Goal: Transaction & Acquisition: Purchase product/service

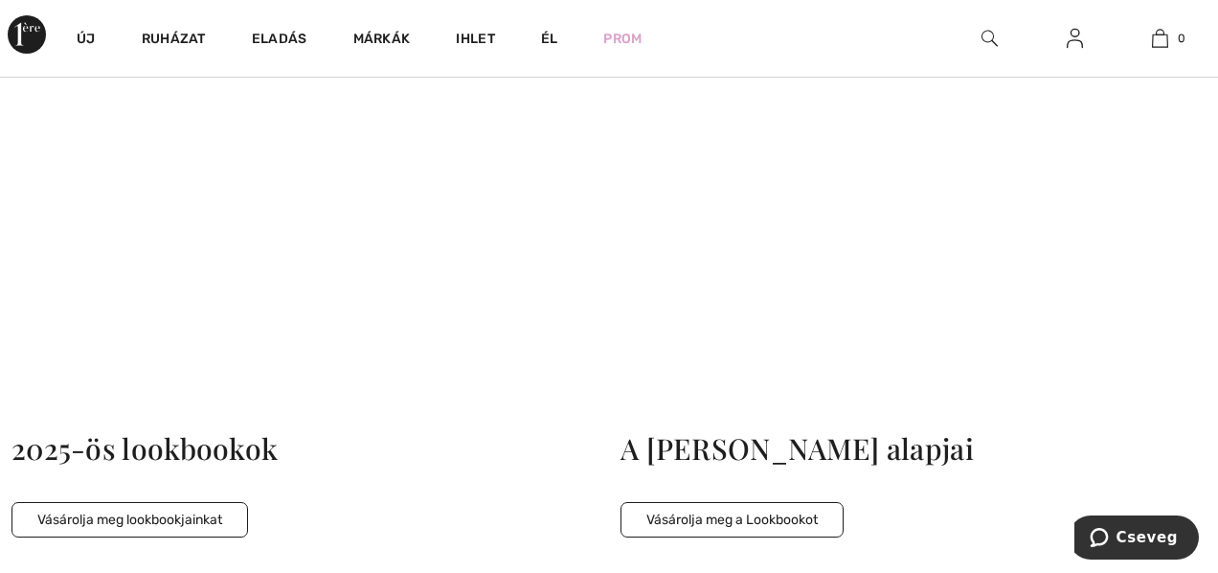
scroll to position [4593, 0]
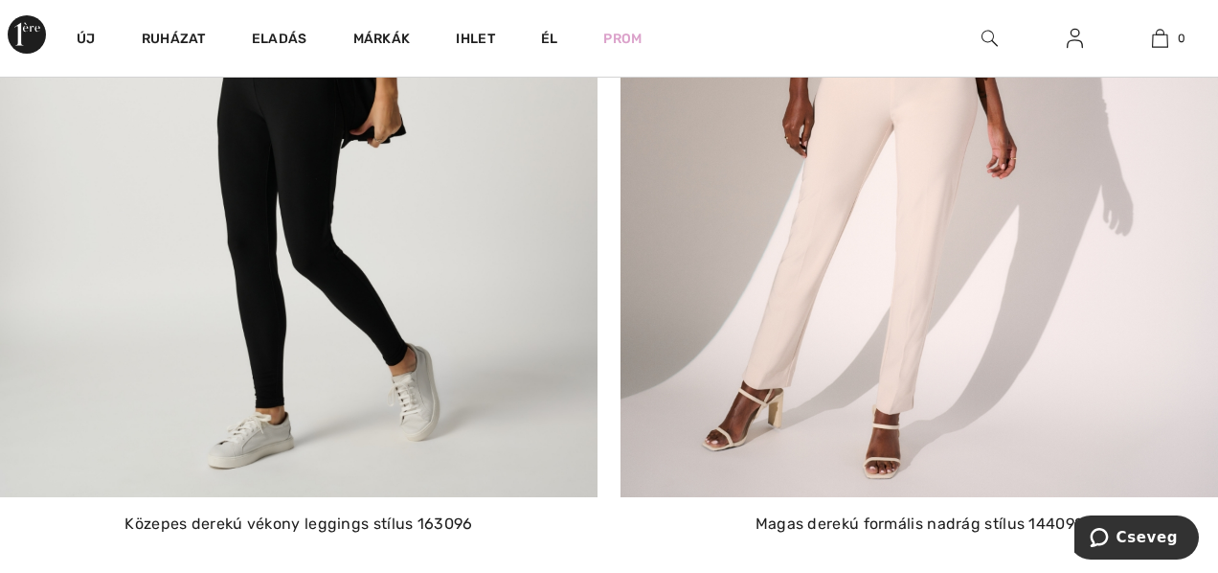
scroll to position [4673, 0]
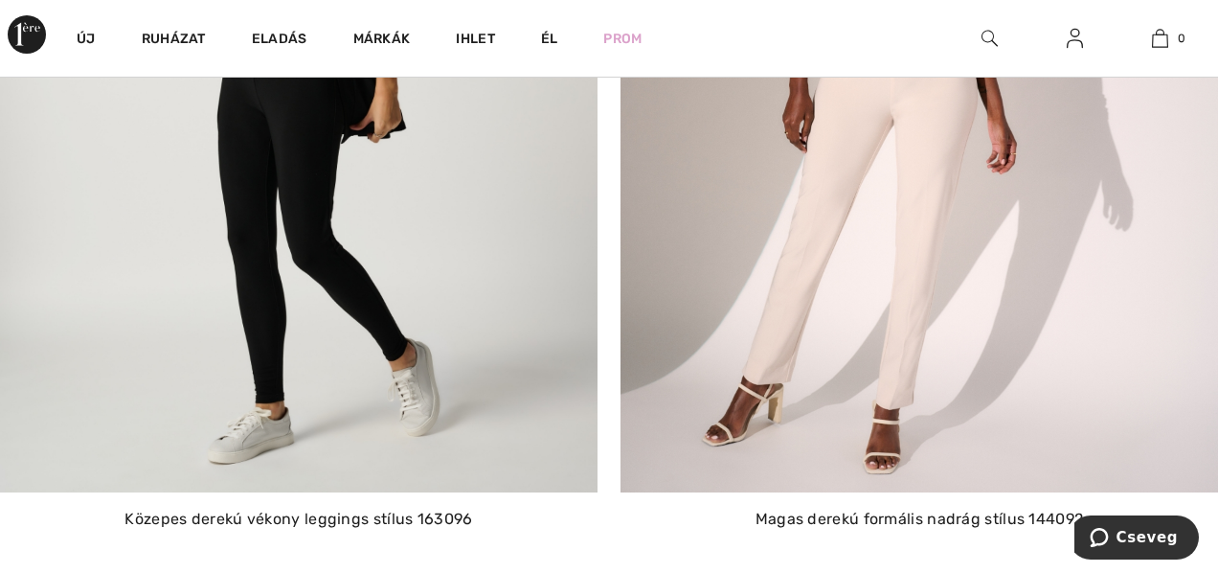
click at [911, 216] on img at bounding box center [920, 103] width 598 height 780
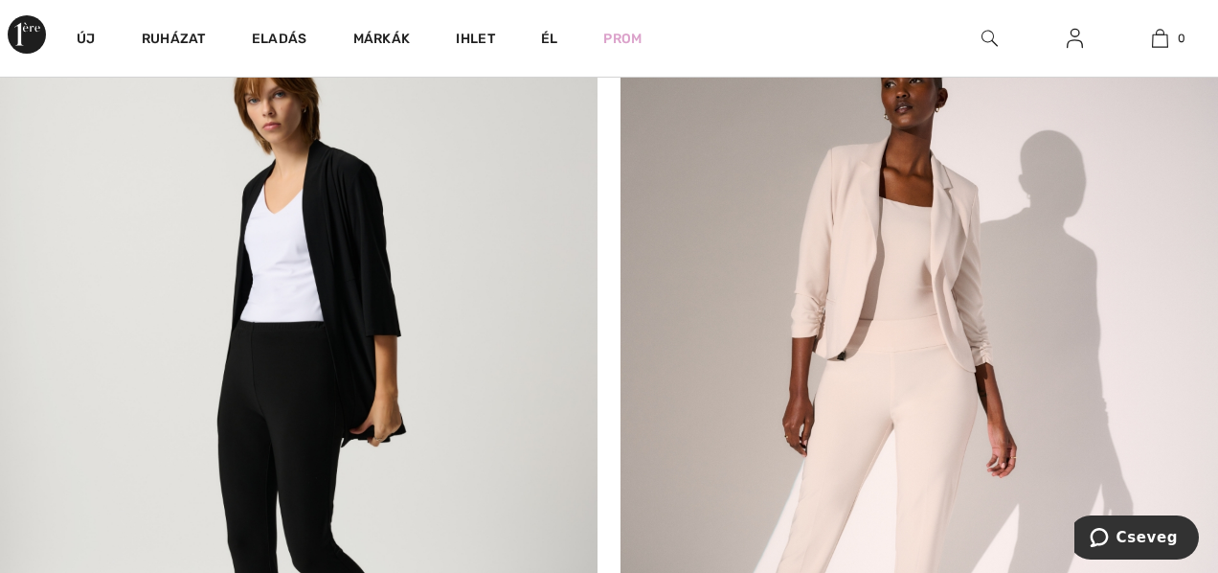
scroll to position [4368, 0]
click at [911, 214] on img at bounding box center [920, 407] width 598 height 780
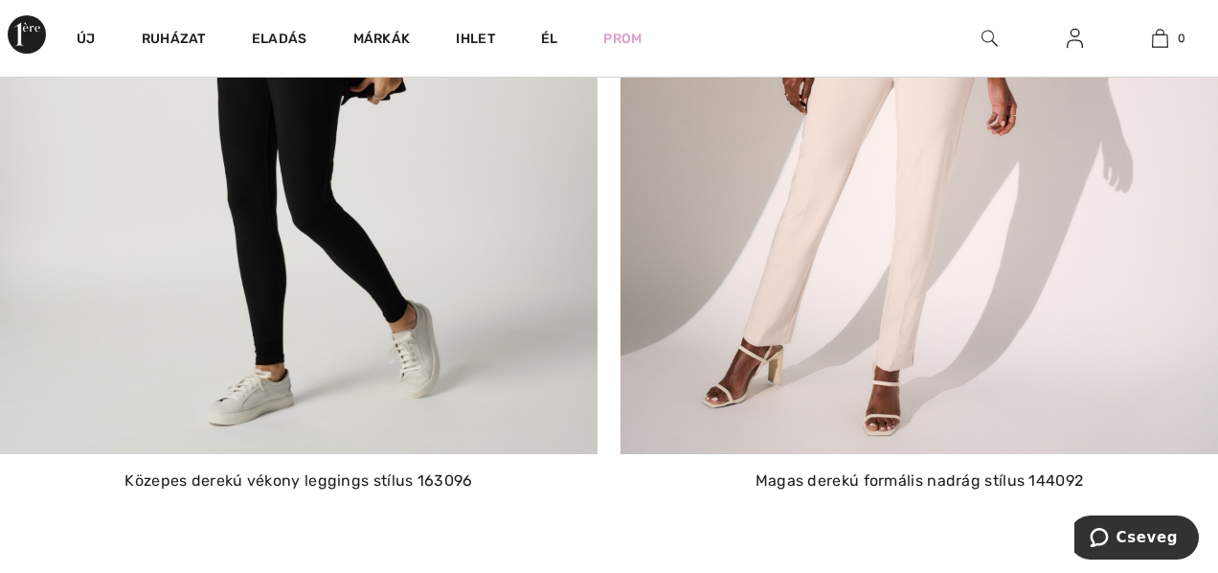
scroll to position [4713, 0]
click at [873, 205] on img at bounding box center [920, 62] width 598 height 780
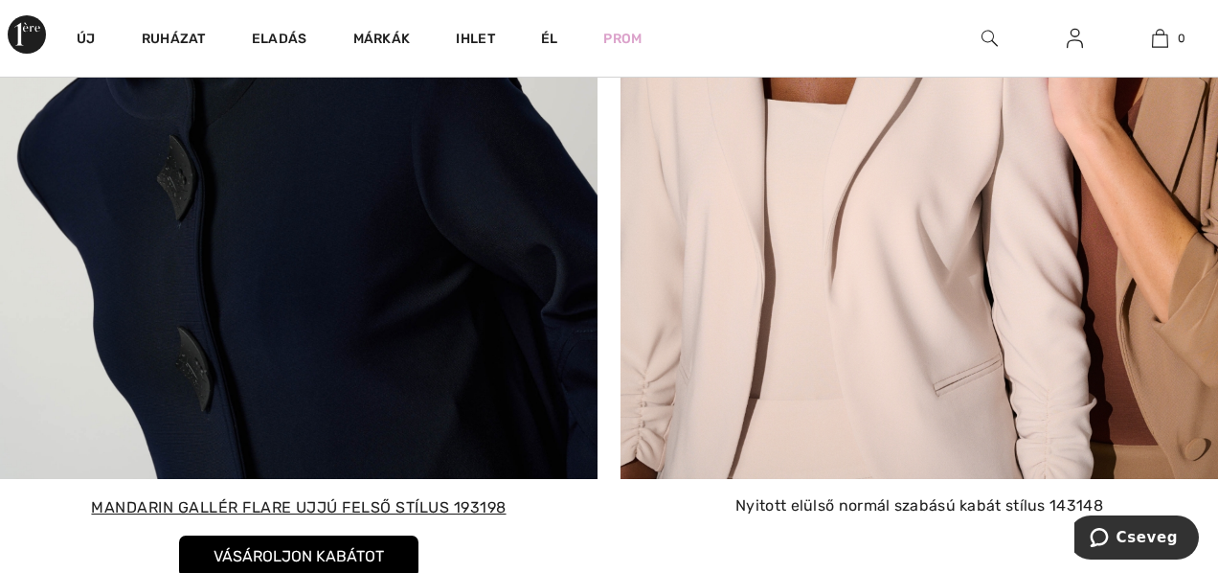
scroll to position [6976, 0]
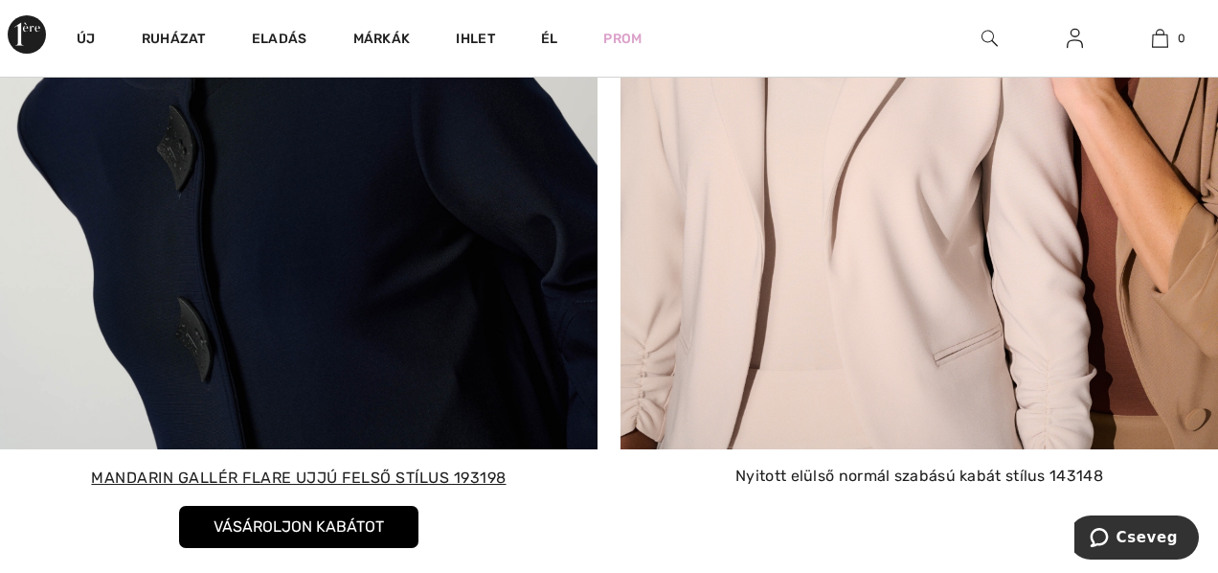
click at [941, 286] on img at bounding box center [920, 60] width 598 height 780
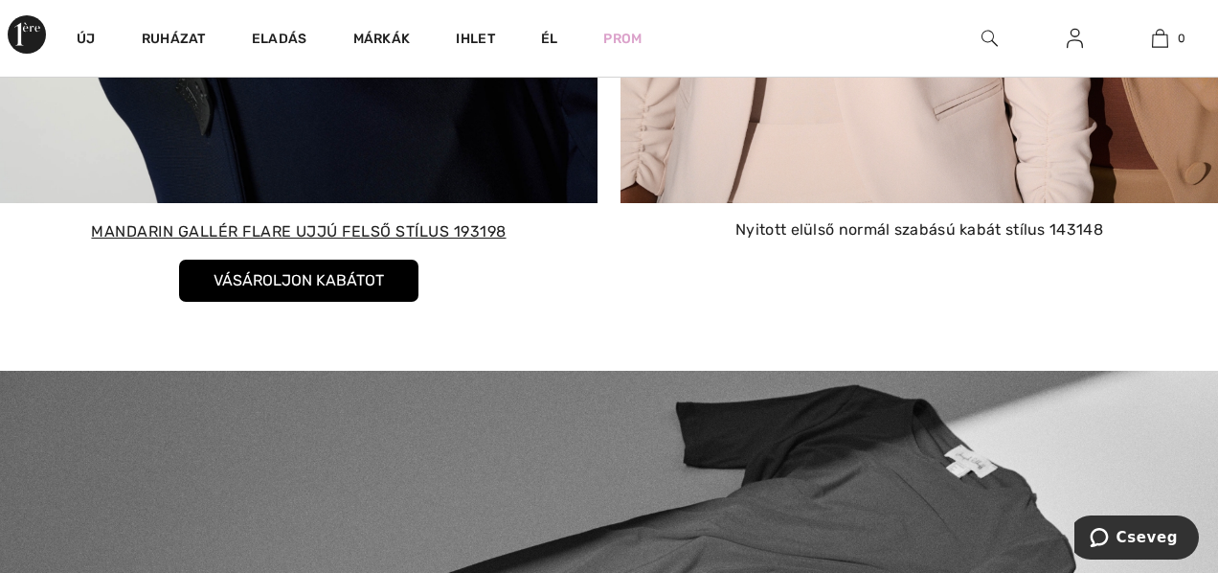
scroll to position [7186, 0]
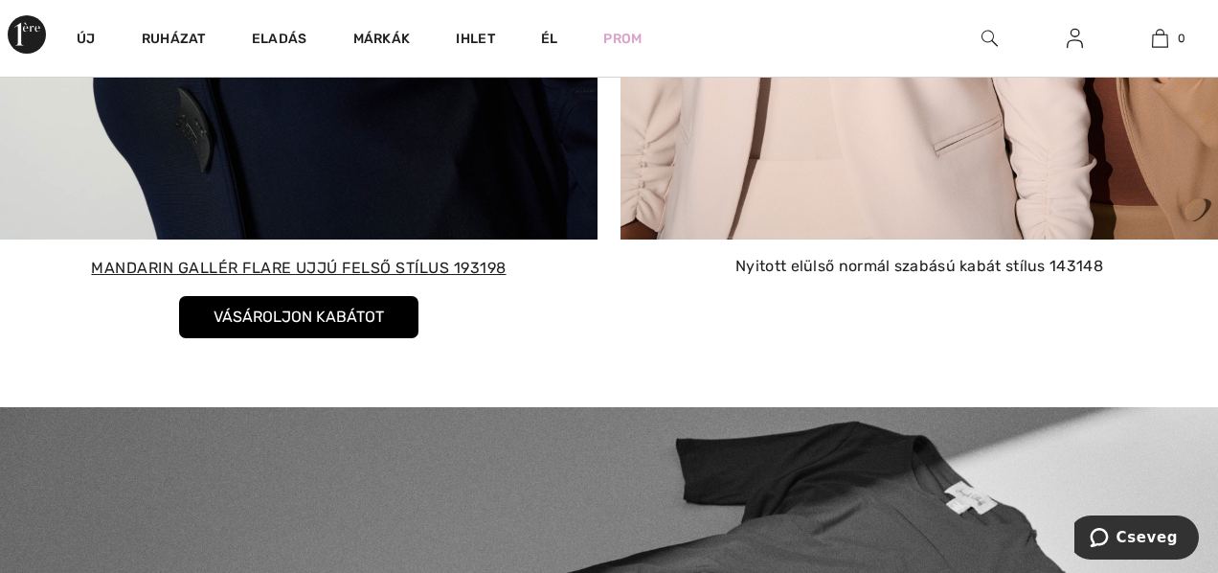
click at [377, 308] on button "Vásároljon kabátot" at bounding box center [298, 317] width 239 height 42
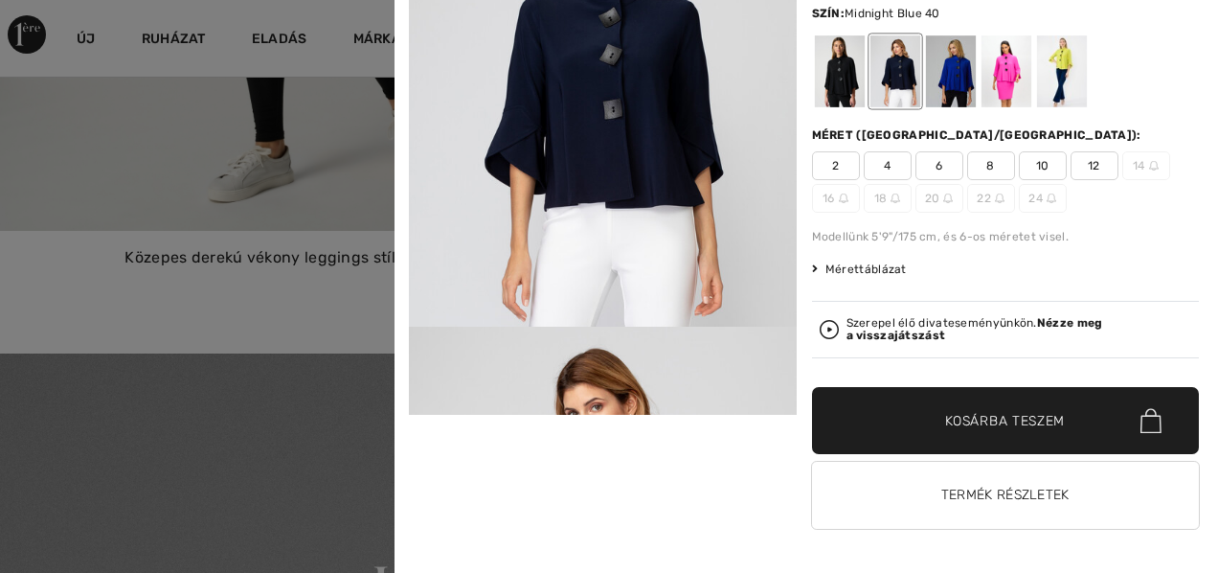
scroll to position [4932, 0]
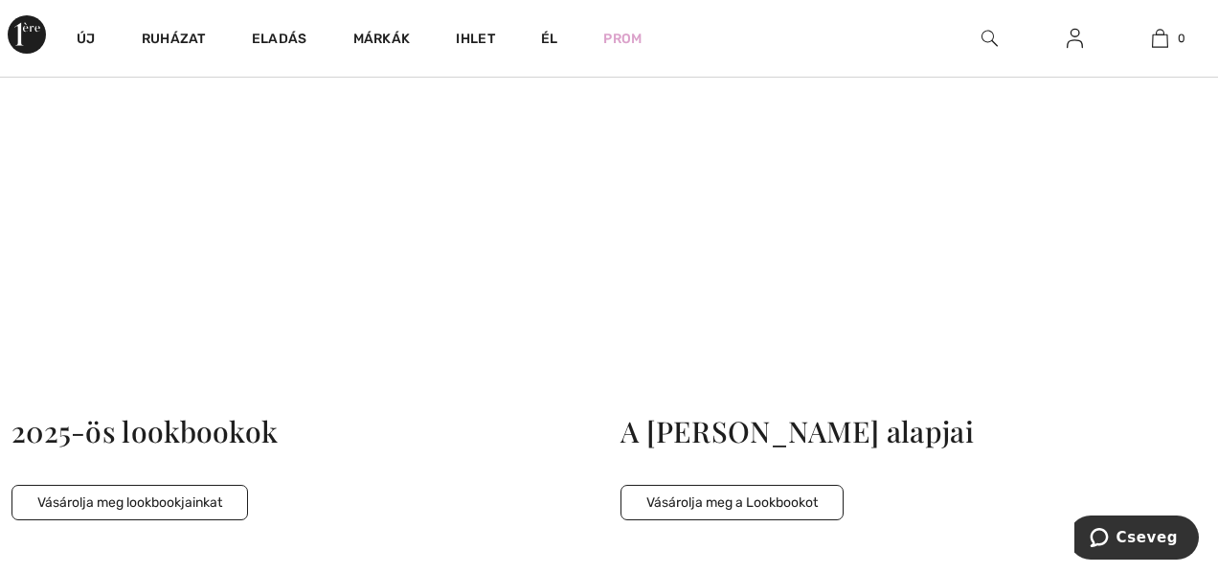
click at [718, 485] on button "Vásárolja meg a Lookbookot" at bounding box center [732, 502] width 223 height 35
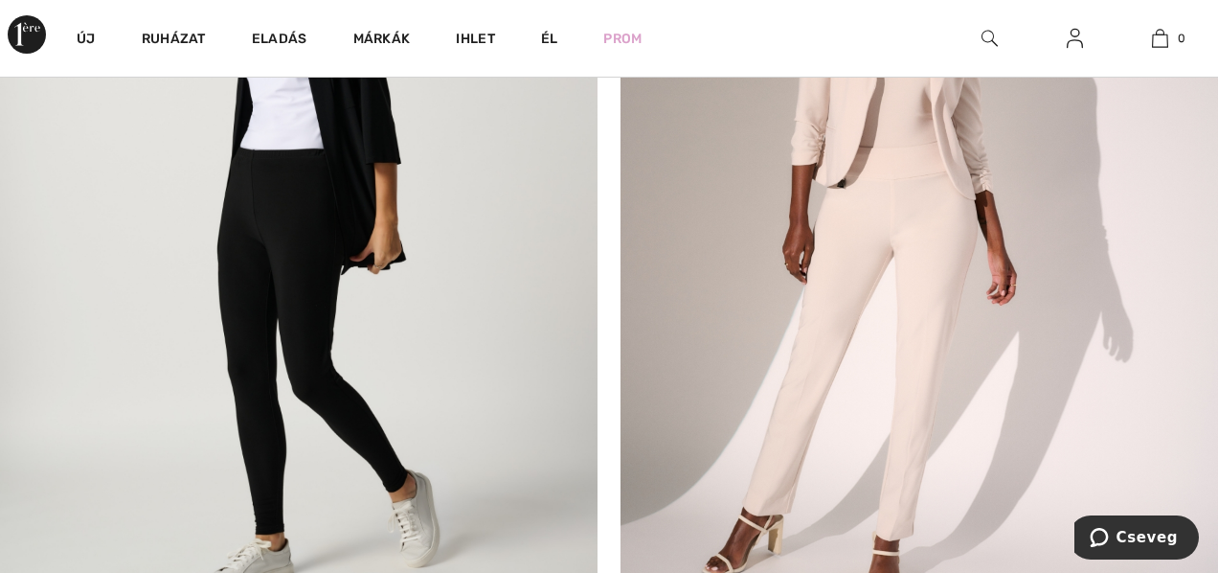
scroll to position [4521, 0]
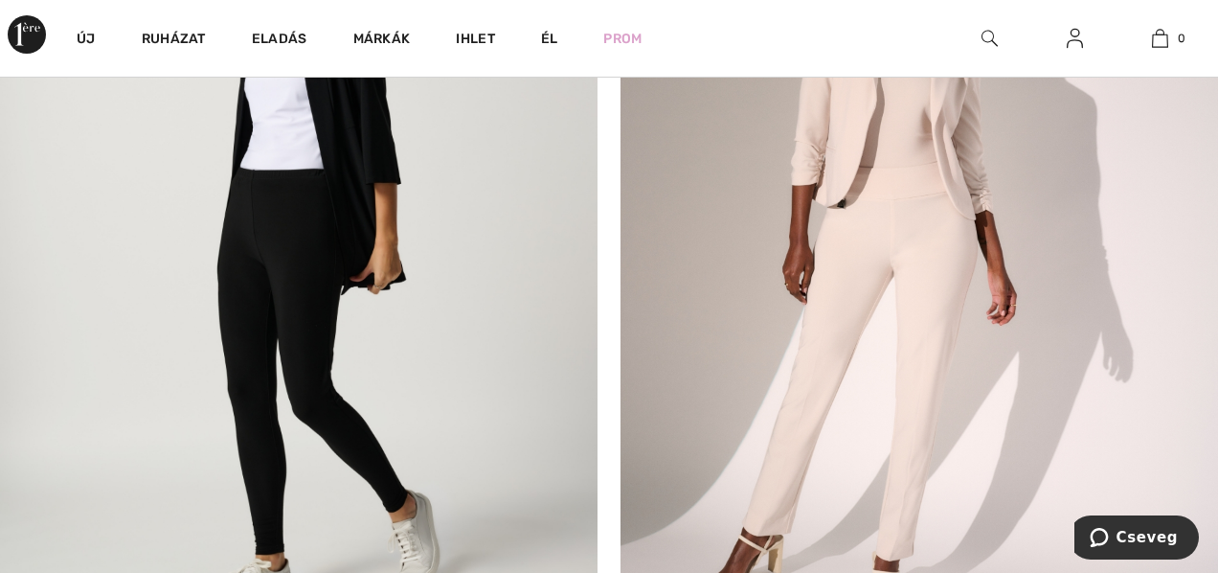
click at [874, 286] on img at bounding box center [920, 254] width 598 height 780
click at [875, 284] on img at bounding box center [920, 254] width 598 height 780
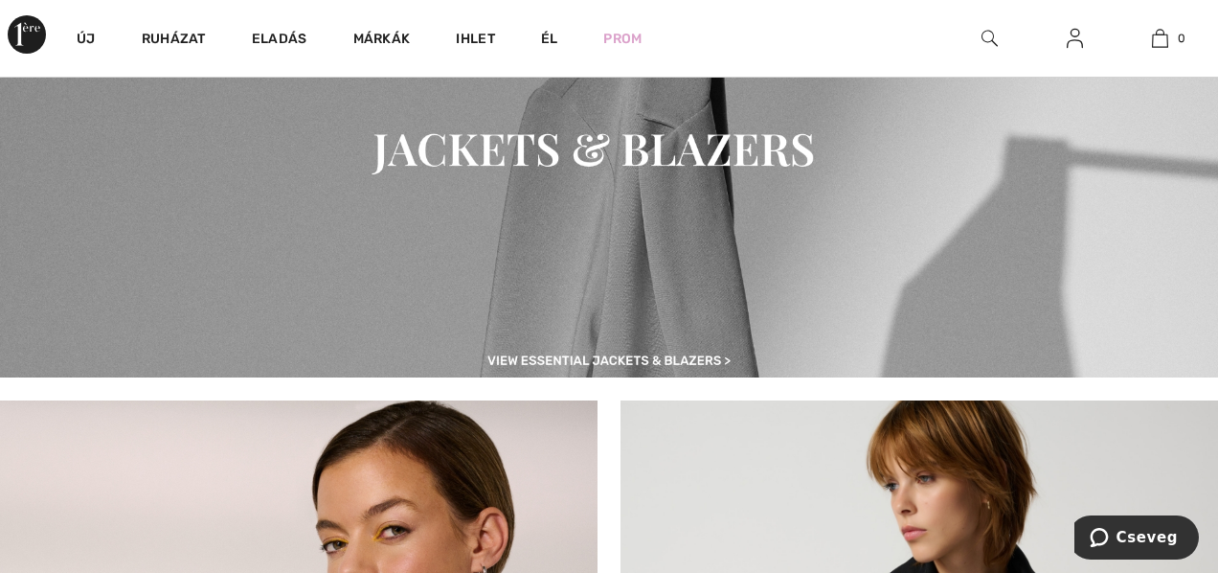
scroll to position [5367, 0]
click at [755, 176] on img at bounding box center [609, 149] width 1218 height 456
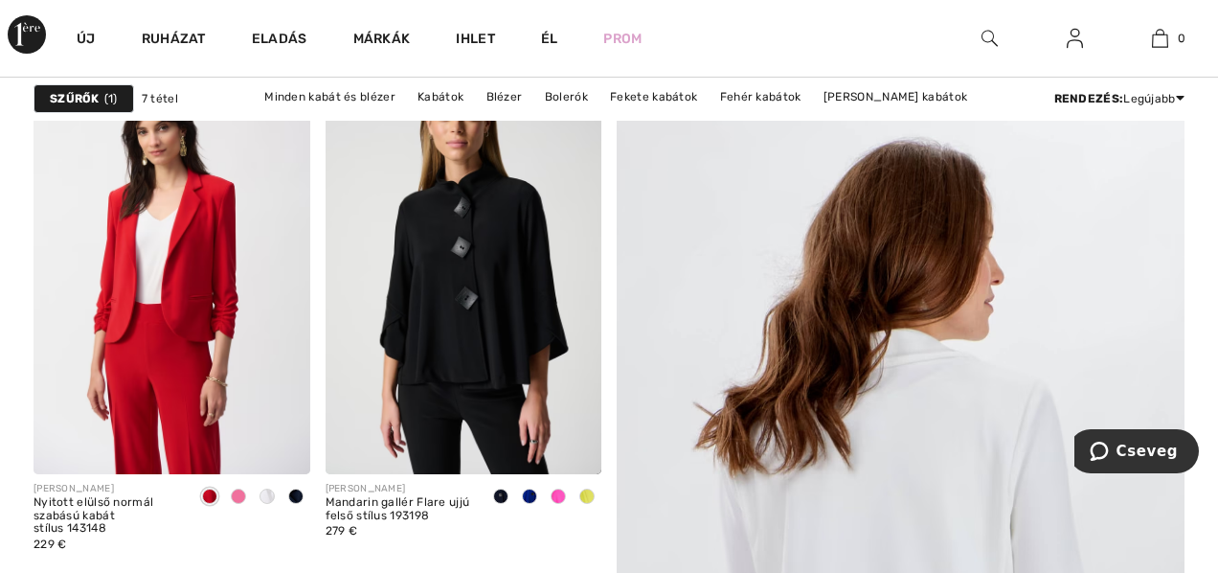
scroll to position [217, 0]
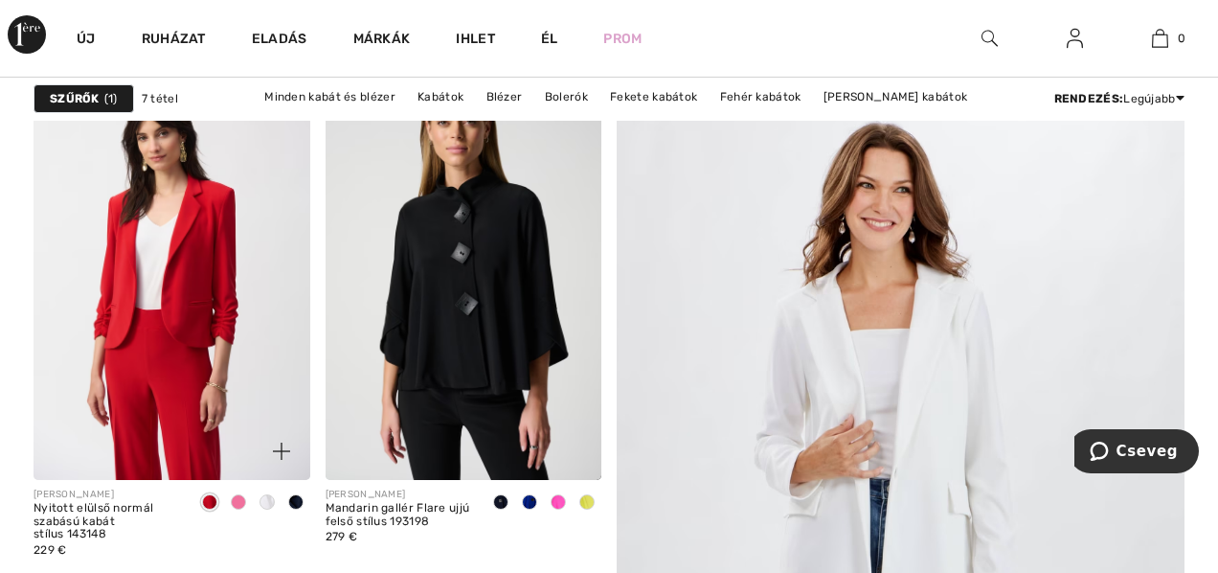
click at [274, 502] on span at bounding box center [267, 501] width 15 height 15
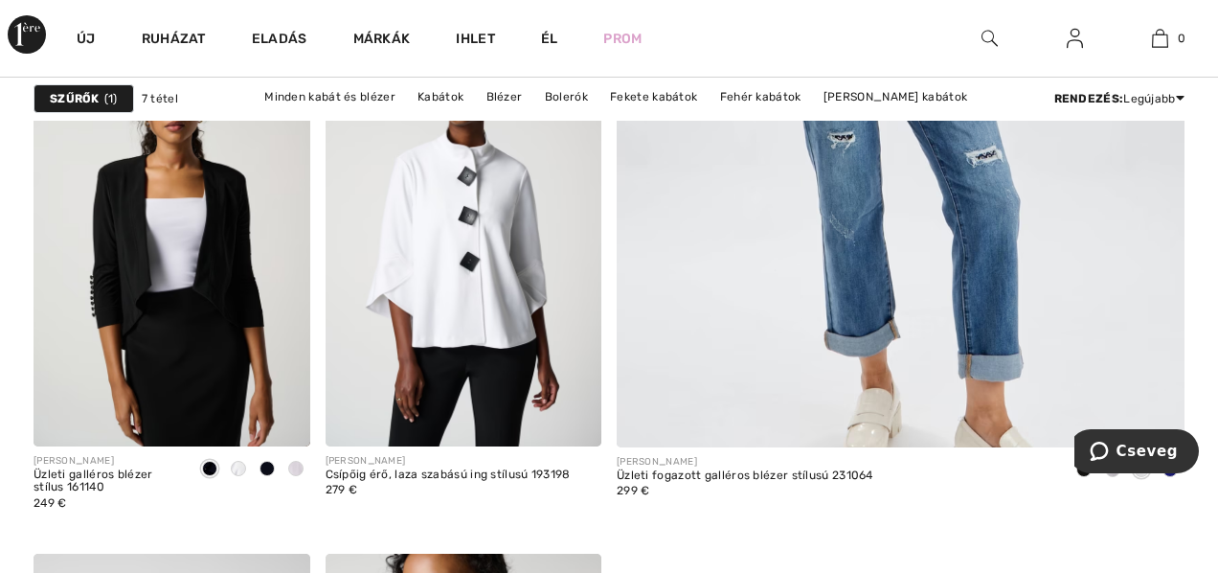
scroll to position [775, 0]
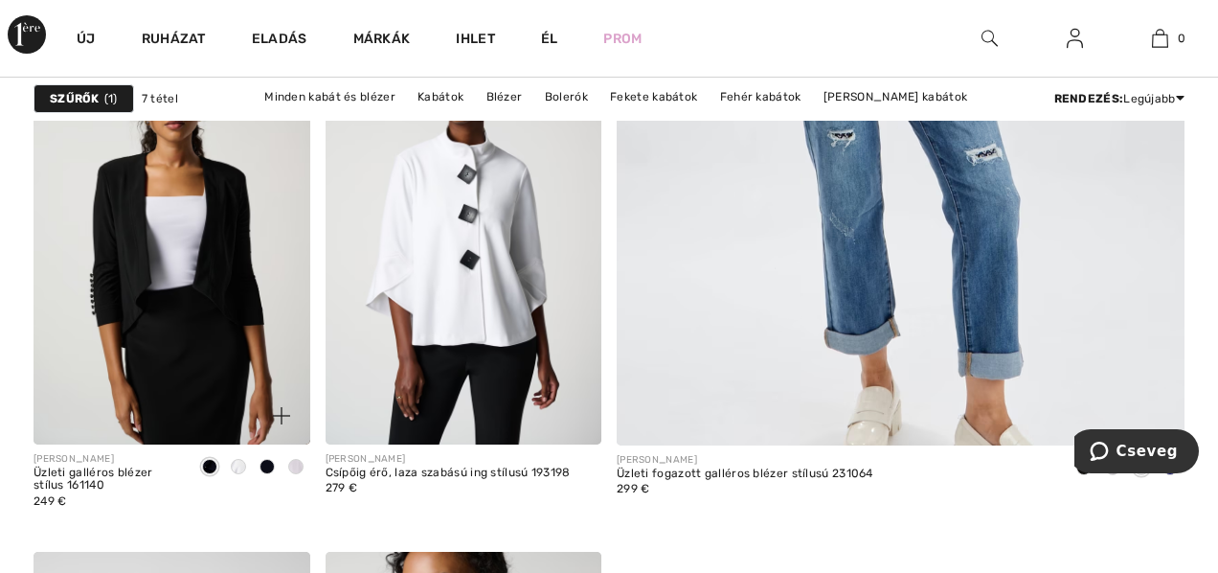
click at [233, 468] on span at bounding box center [238, 466] width 15 height 15
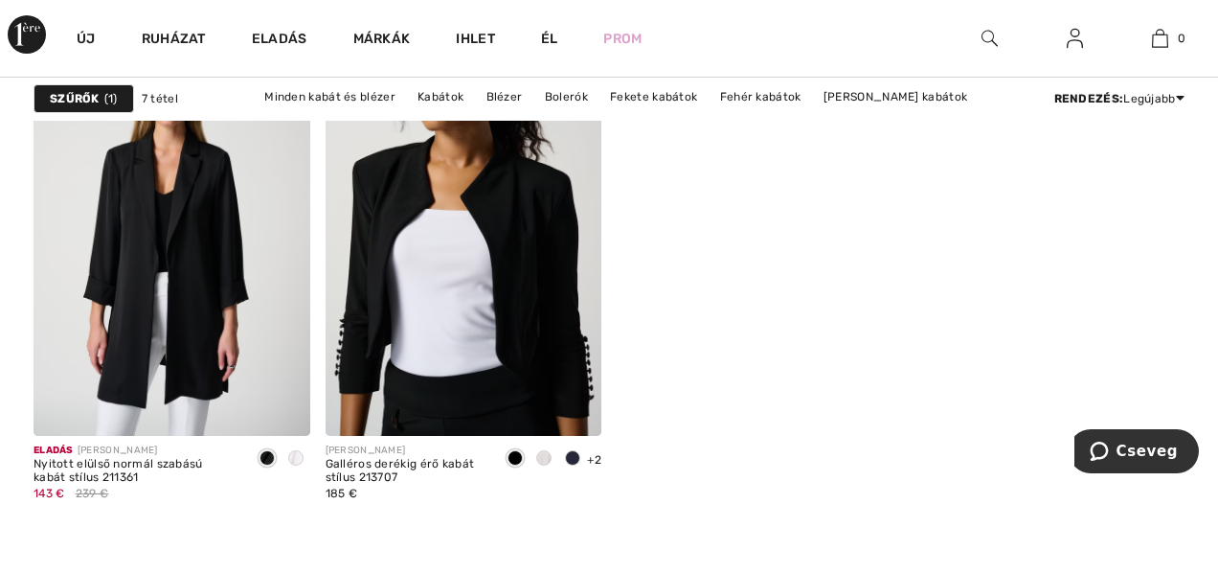
scroll to position [1305, 0]
click at [541, 461] on span at bounding box center [543, 456] width 15 height 15
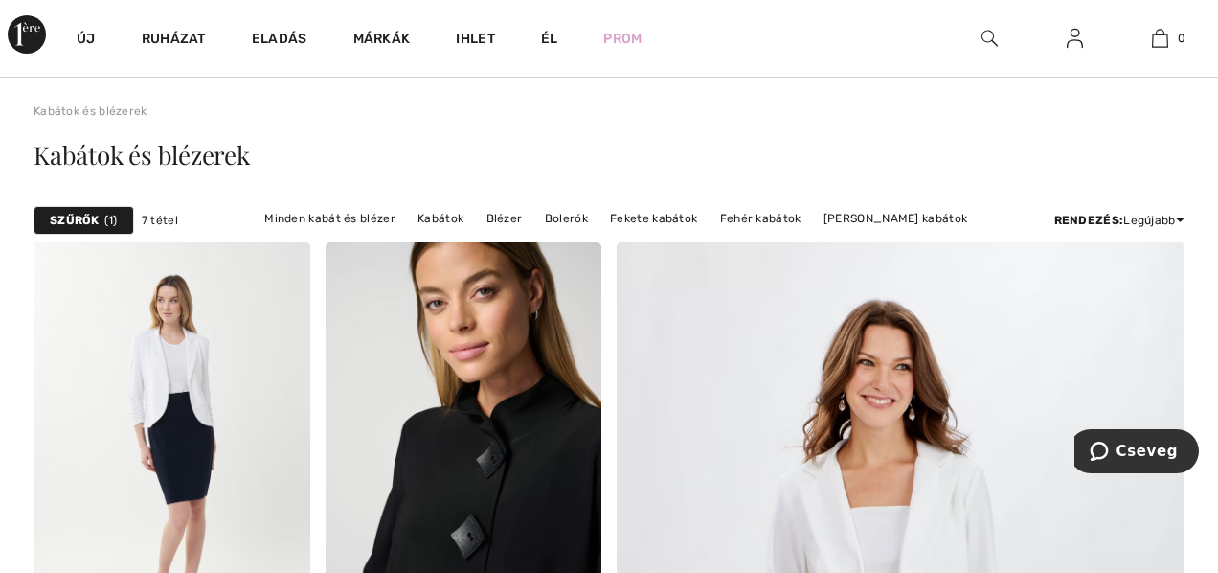
scroll to position [0, 0]
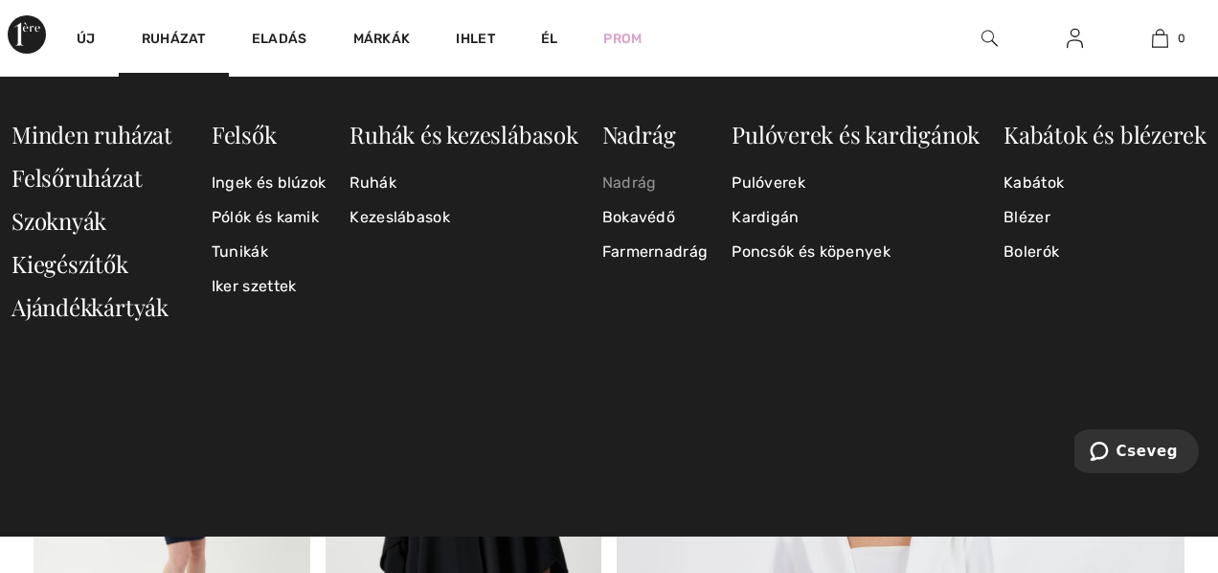
click at [624, 184] on link "Nadrág" at bounding box center [655, 183] width 106 height 34
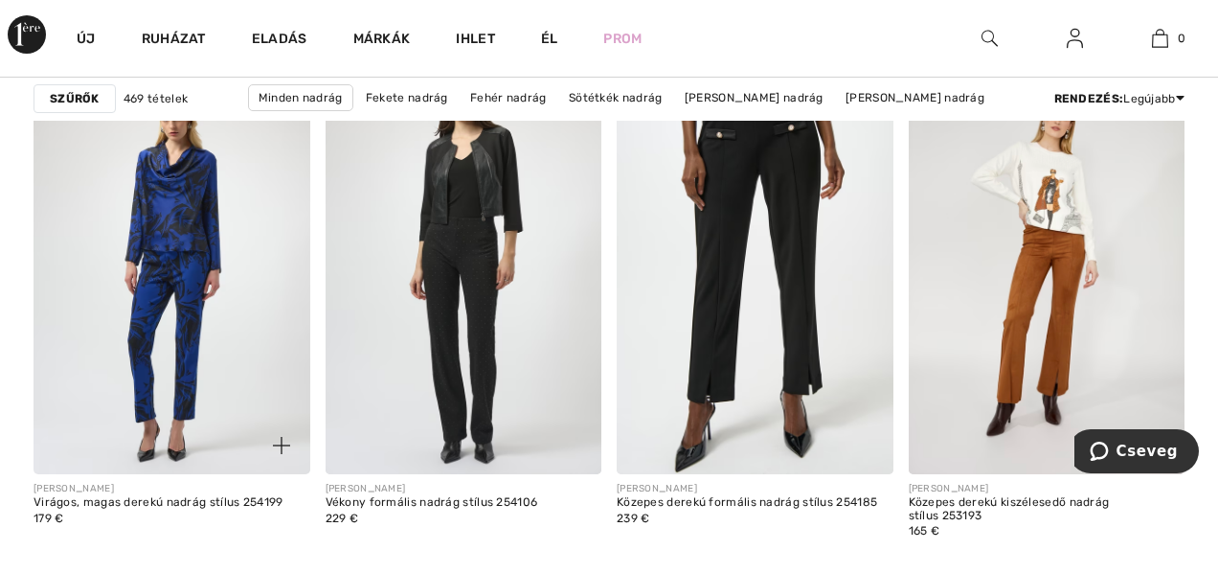
scroll to position [5900, 0]
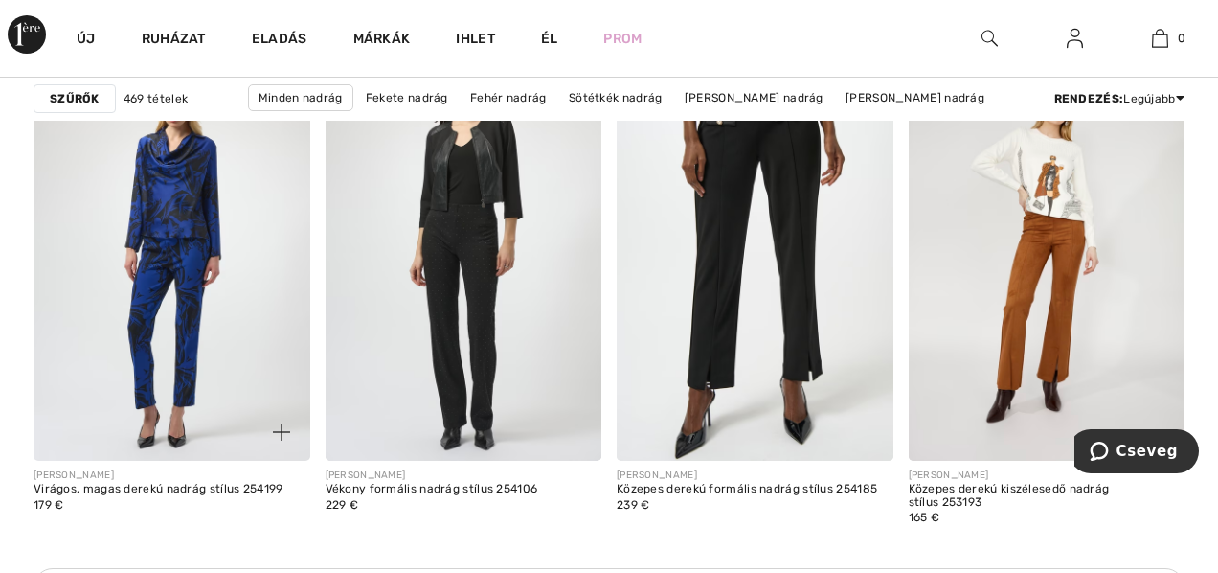
click at [197, 337] on img at bounding box center [172, 253] width 277 height 415
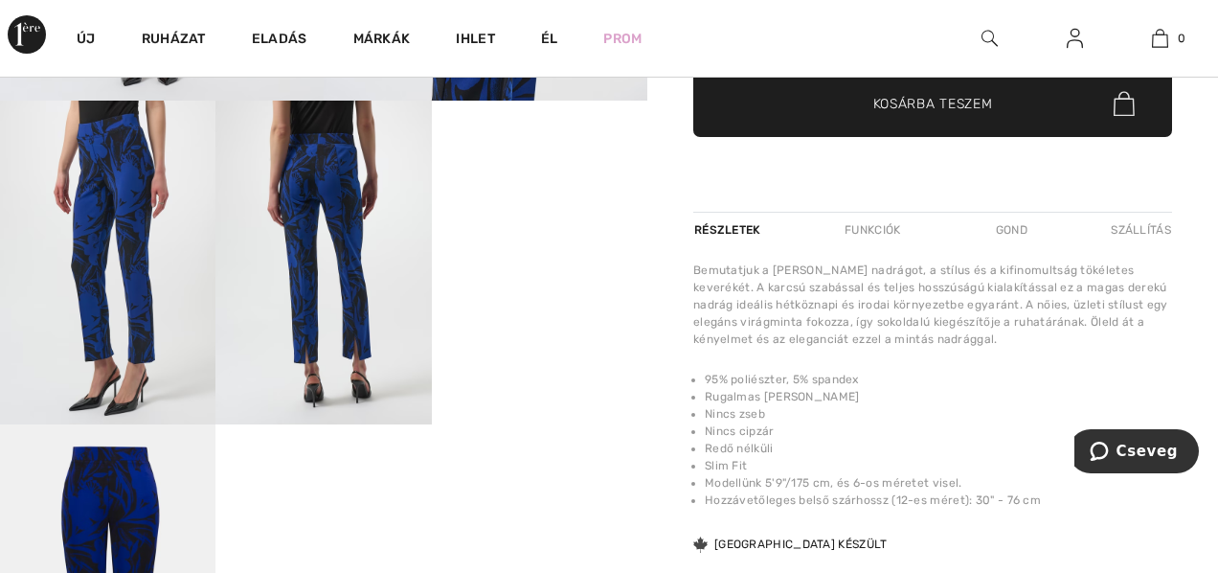
scroll to position [506, 0]
